Goal: Information Seeking & Learning: Learn about a topic

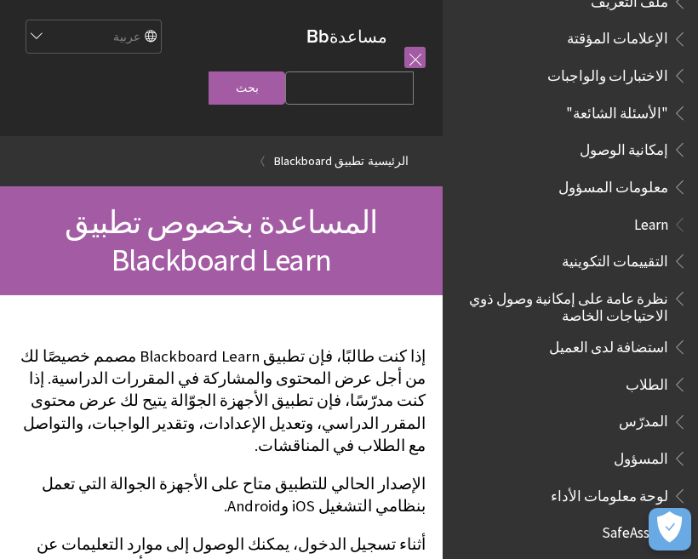
click at [144, 37] on select "English عربية Català Cymraeg Deutsch Español Suomi Français עברית Italiano 日本語 …" at bounding box center [93, 37] width 136 height 34
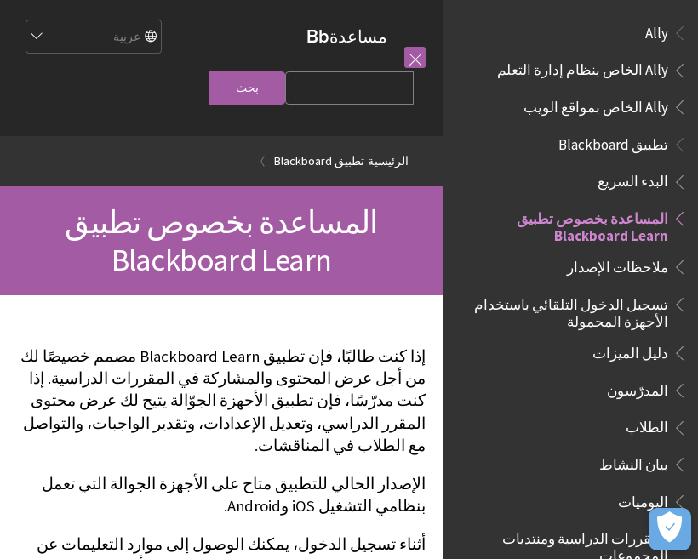
click at [645, 113] on span "Ally الخاص بمواقع الويب" at bounding box center [596, 104] width 145 height 23
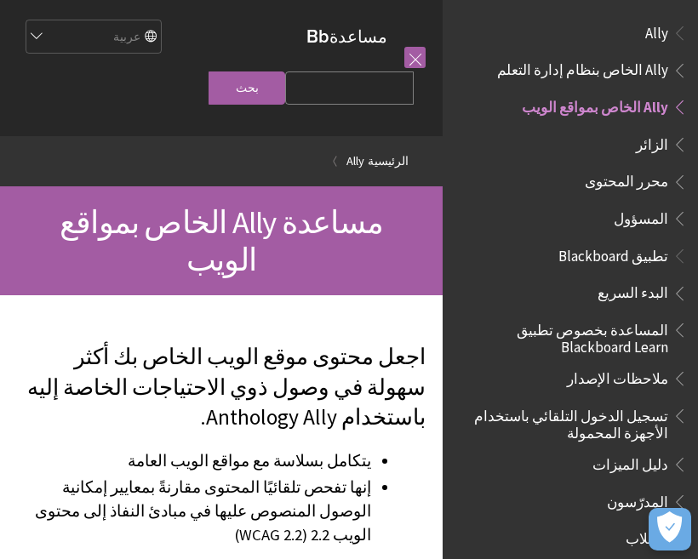
scroll to position [66, 0]
